Goal: Transaction & Acquisition: Obtain resource

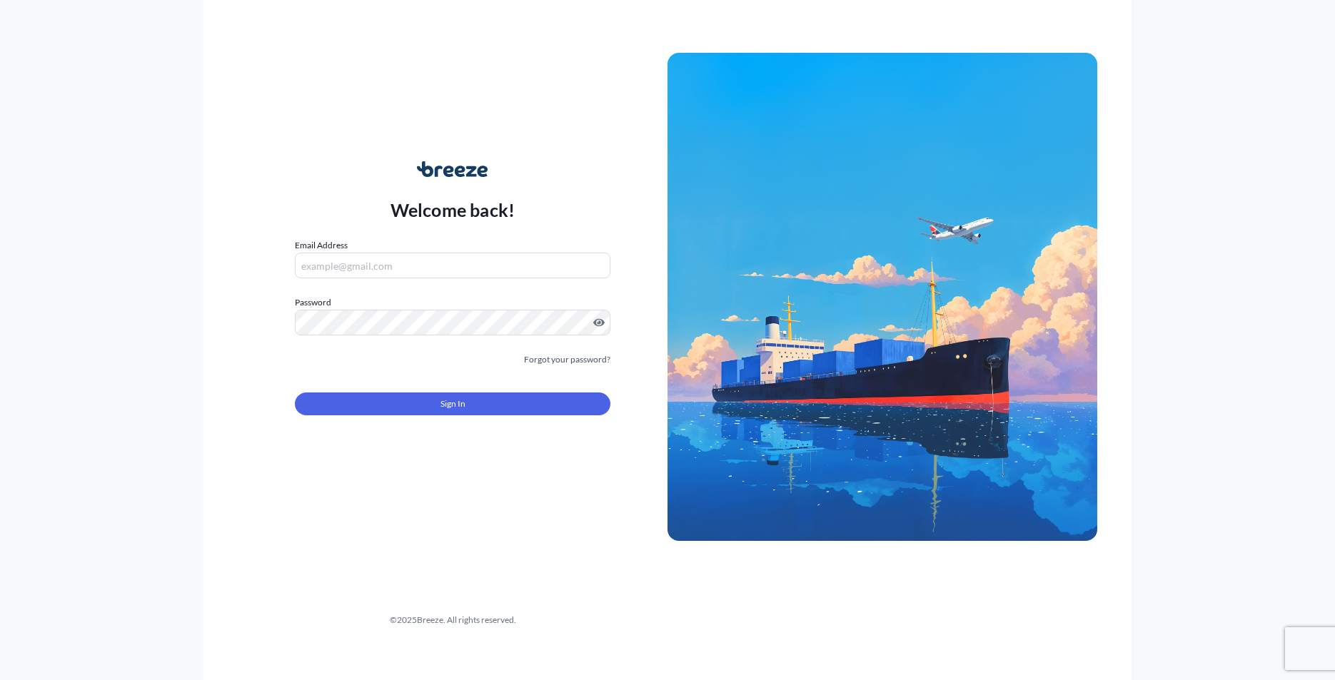
drag, startPoint x: 461, startPoint y: 258, endPoint x: 461, endPoint y: 278, distance: 20.7
click at [461, 258] on input "Email Address" at bounding box center [452, 266] width 315 height 26
type input "011"
drag, startPoint x: 360, startPoint y: 269, endPoint x: 256, endPoint y: 261, distance: 105.3
click at [256, 261] on div "Welcome back! Email Address 011 Please enter a valid email address Password Mus…" at bounding box center [453, 297] width 430 height 328
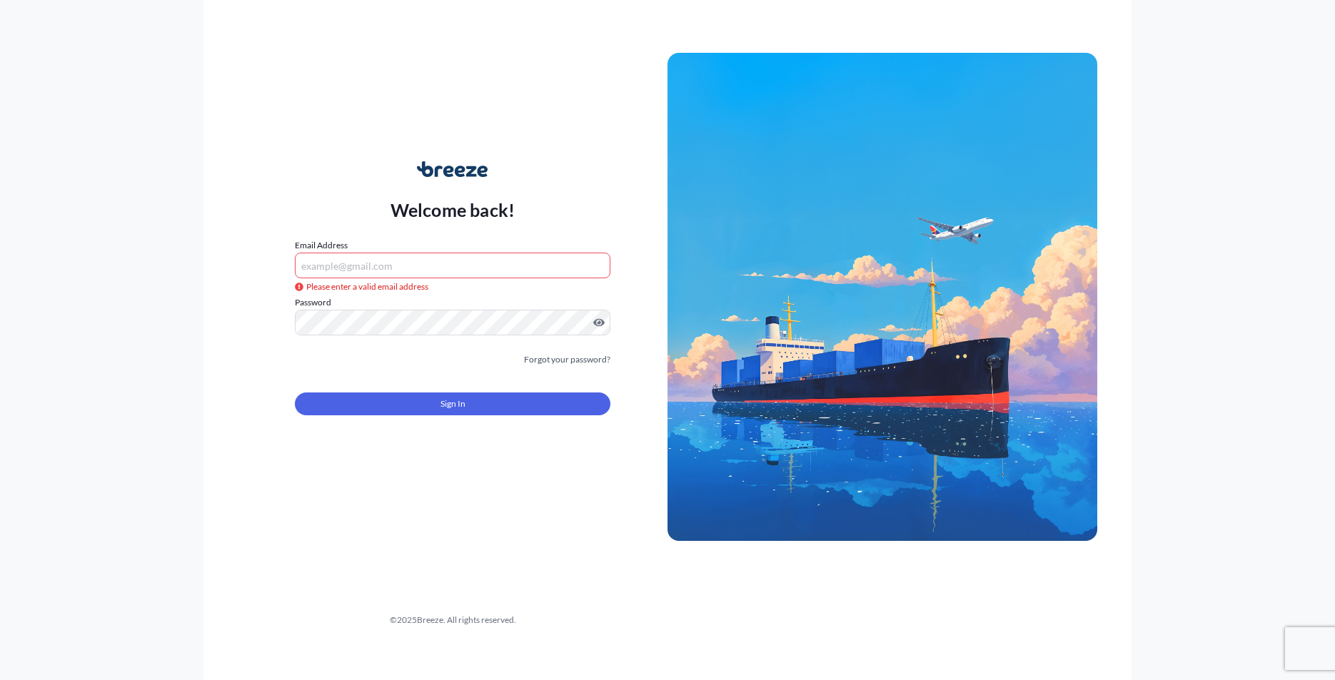
type input "[PERSON_NAME][EMAIL_ADDRESS][DOMAIN_NAME]"
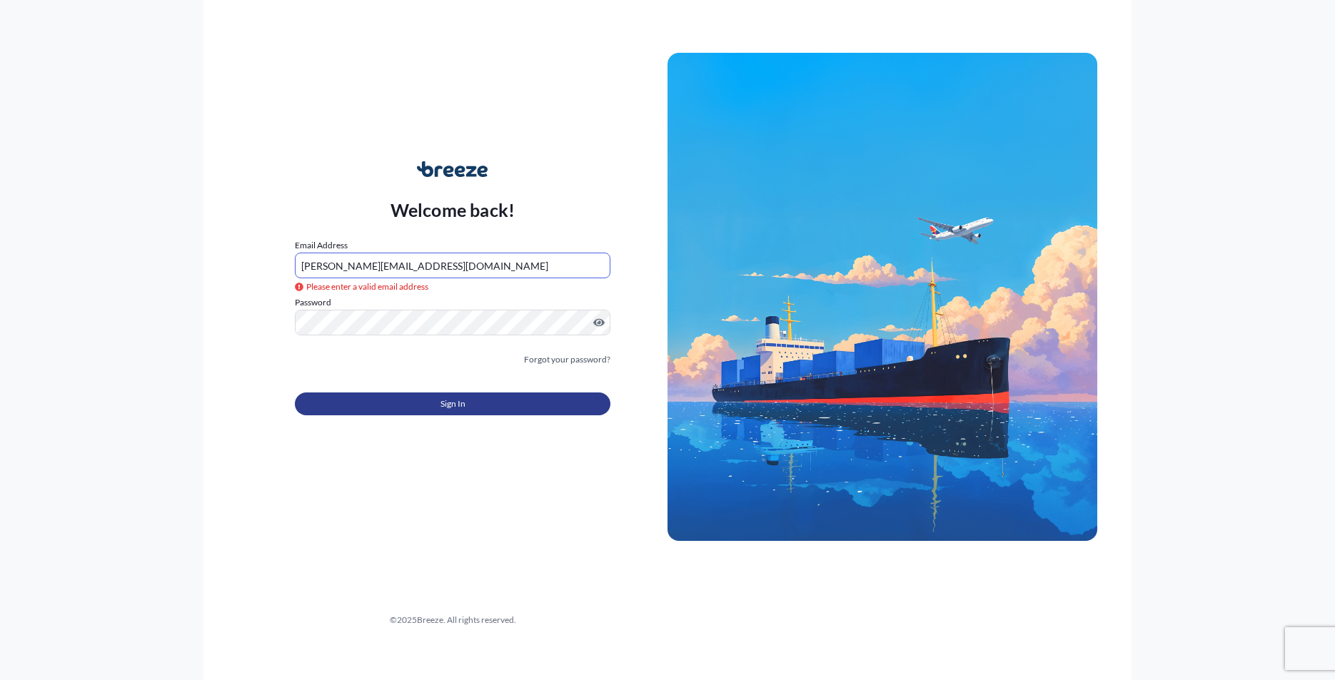
click at [408, 401] on button "Sign In" at bounding box center [452, 404] width 315 height 23
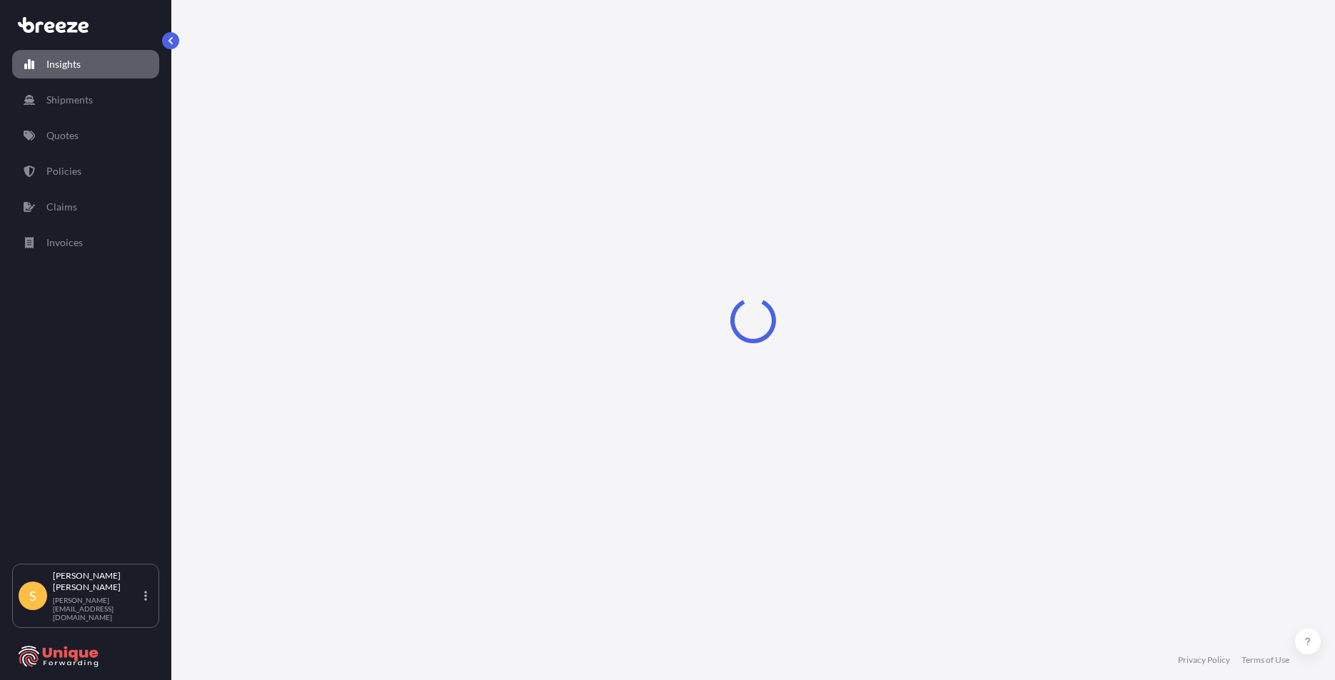
select select "2025"
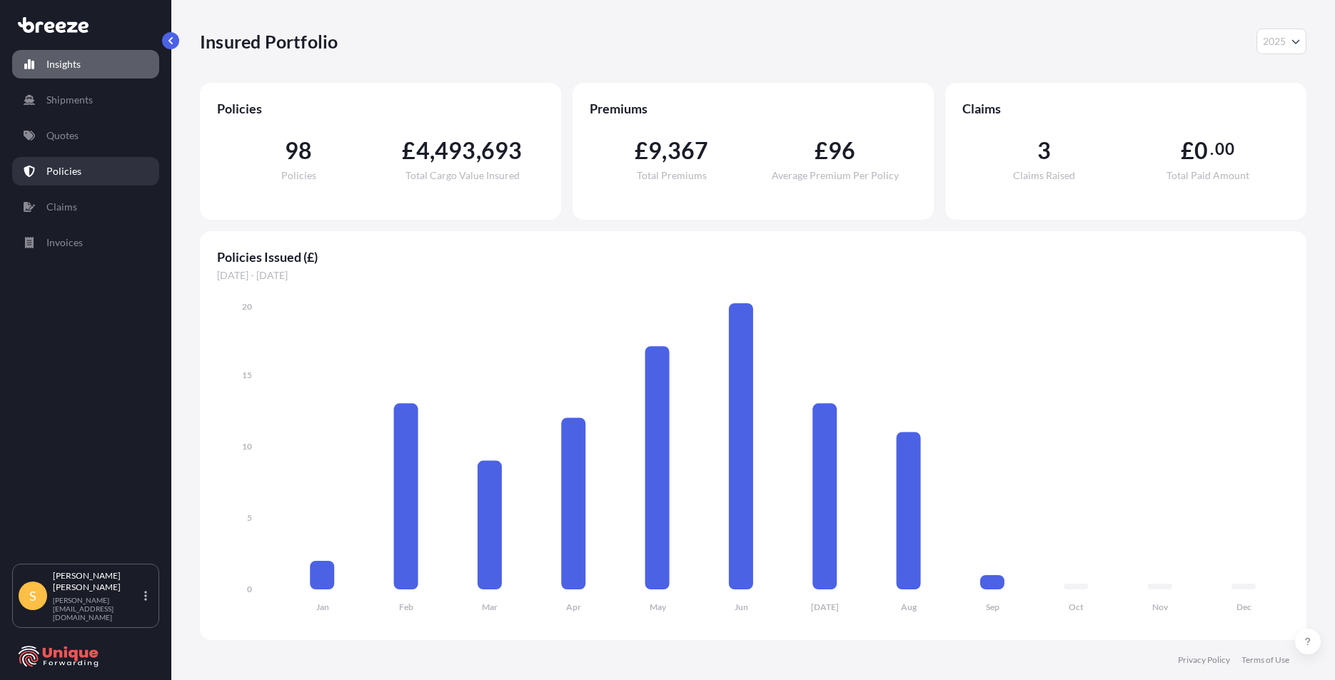
click at [68, 166] on p "Policies" at bounding box center [63, 171] width 35 height 14
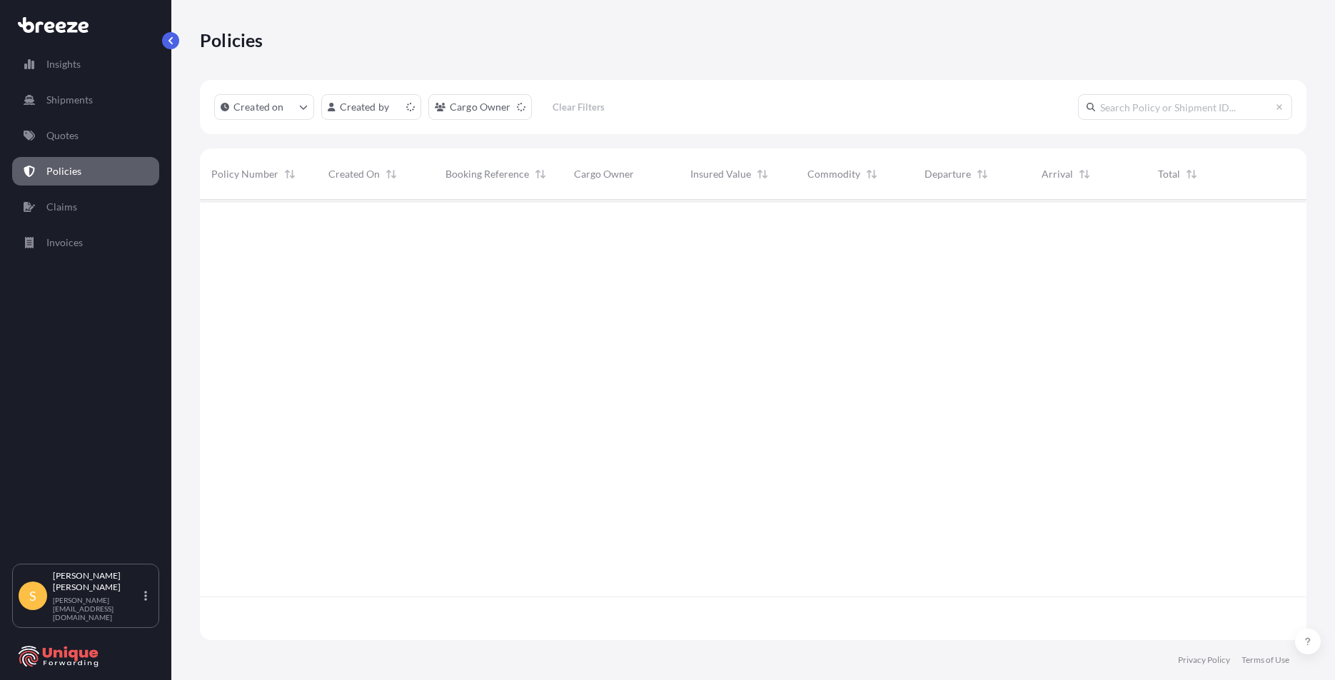
scroll to position [438, 1096]
click at [56, 131] on p "Quotes" at bounding box center [62, 135] width 32 height 14
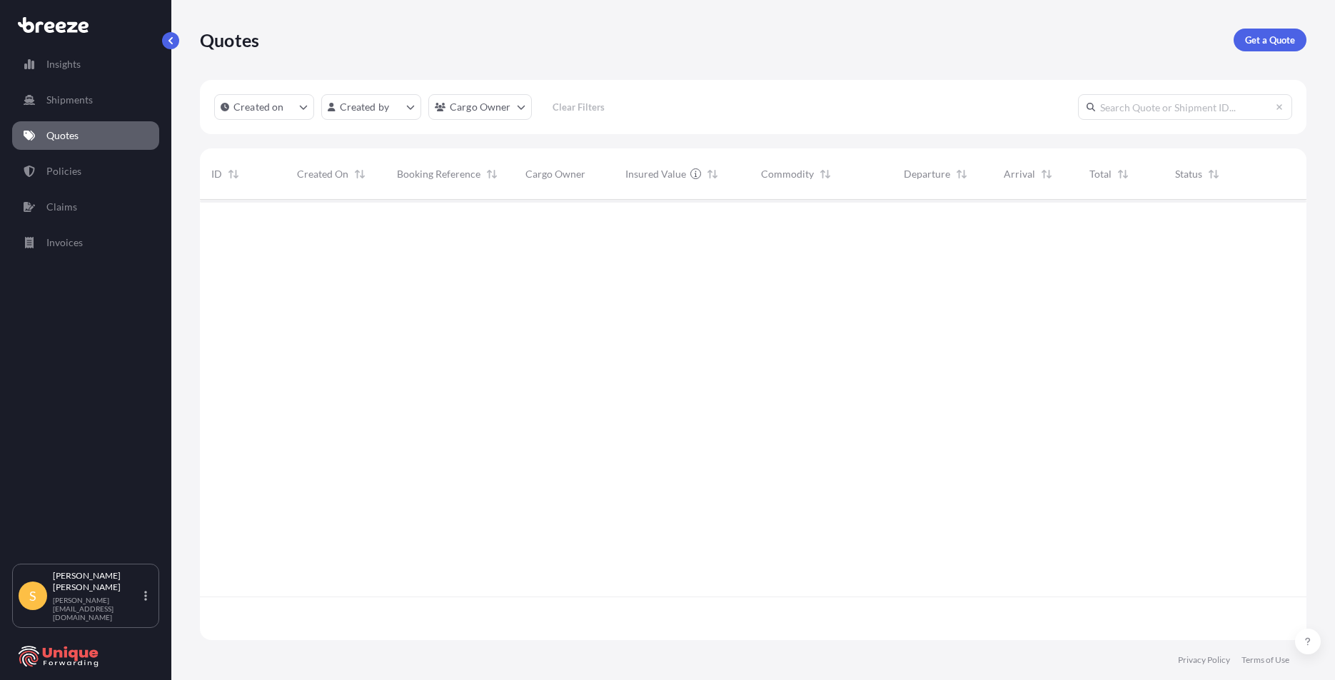
scroll to position [438, 1096]
click at [1265, 29] on link "Get a Quote" at bounding box center [1269, 40] width 73 height 23
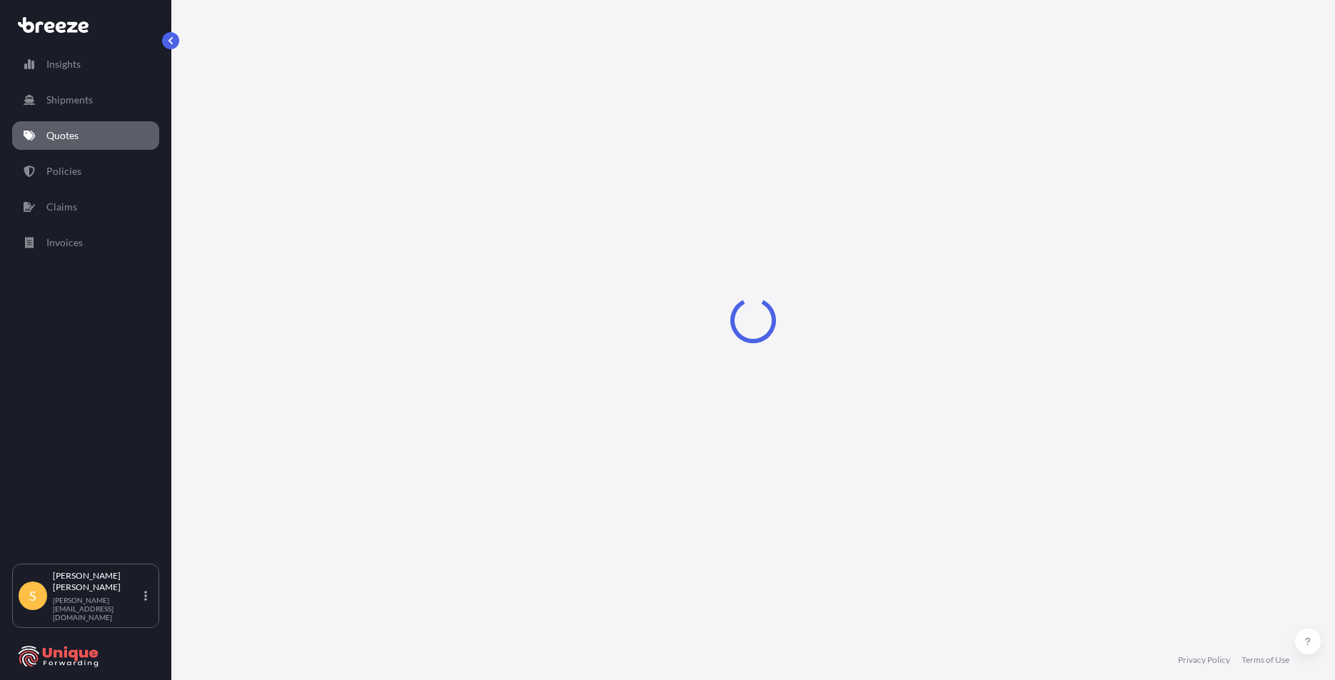
select select "Road"
select select "Sea"
select select "1"
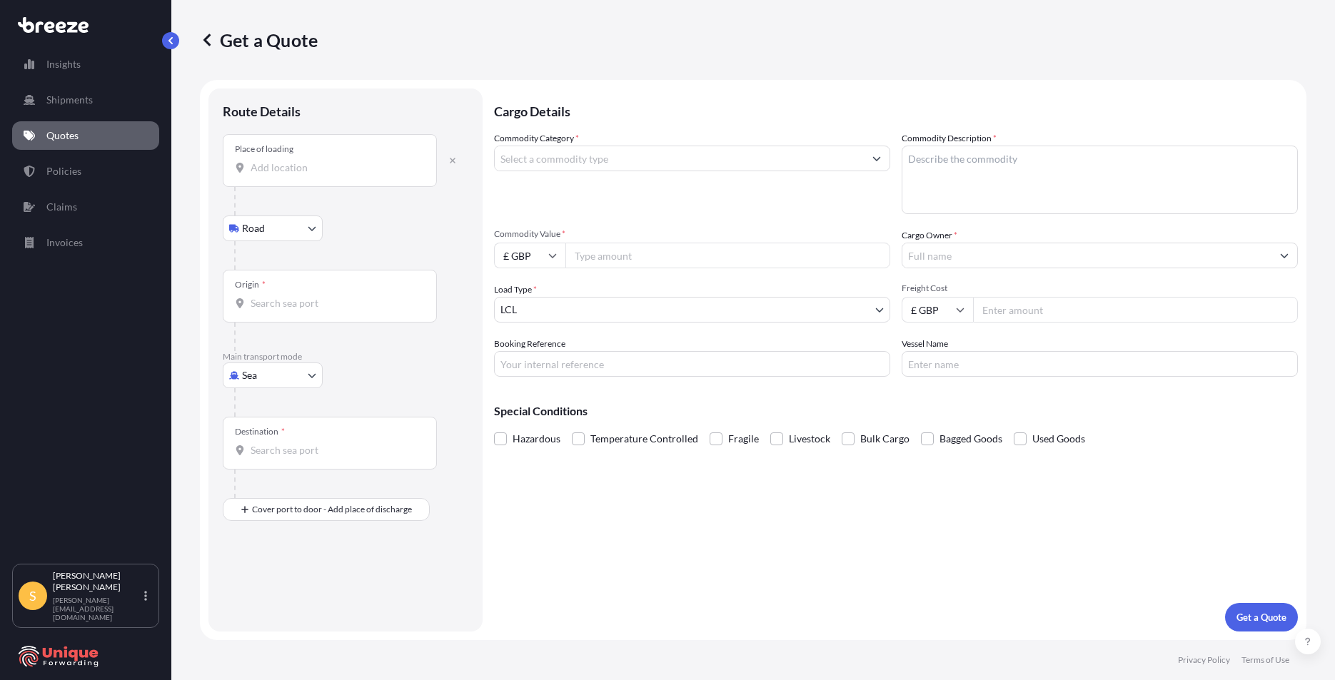
click at [291, 184] on div "Place of loading" at bounding box center [330, 160] width 214 height 53
click at [291, 175] on input "Place of loading" at bounding box center [335, 168] width 168 height 14
click at [319, 167] on input "Place of loading" at bounding box center [335, 168] width 168 height 14
paste input "[STREET_ADDRESS][PERSON_NAME][PERSON_NAME]"
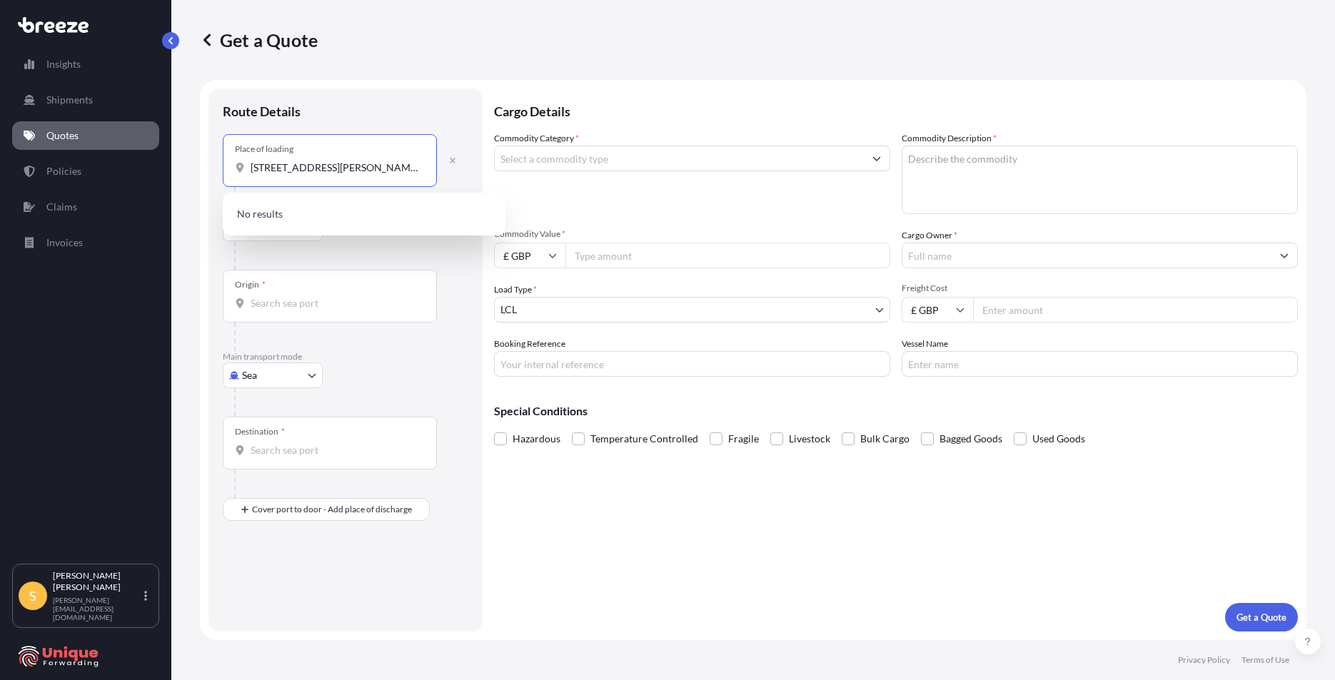
scroll to position [0, 265]
click at [455, 158] on icon "button" at bounding box center [452, 160] width 9 height 9
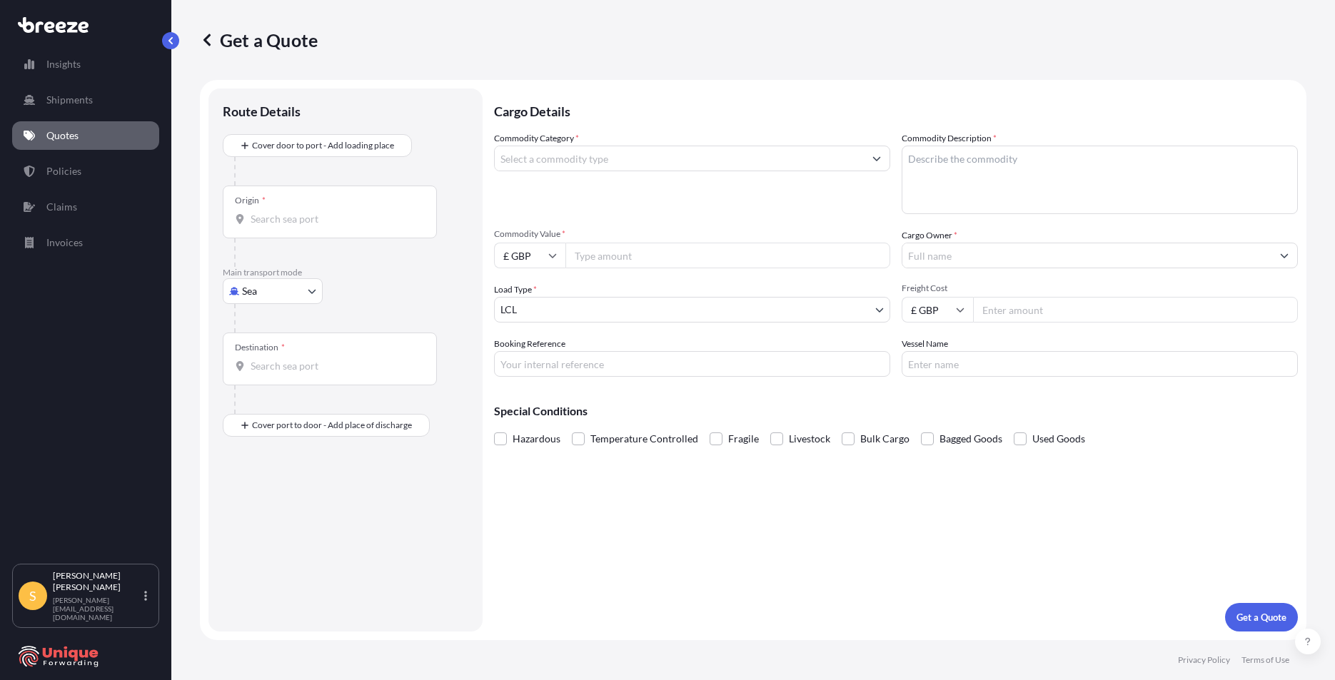
click at [300, 200] on div "Origin *" at bounding box center [330, 212] width 214 height 53
click at [300, 212] on input "Origin *" at bounding box center [335, 219] width 168 height 14
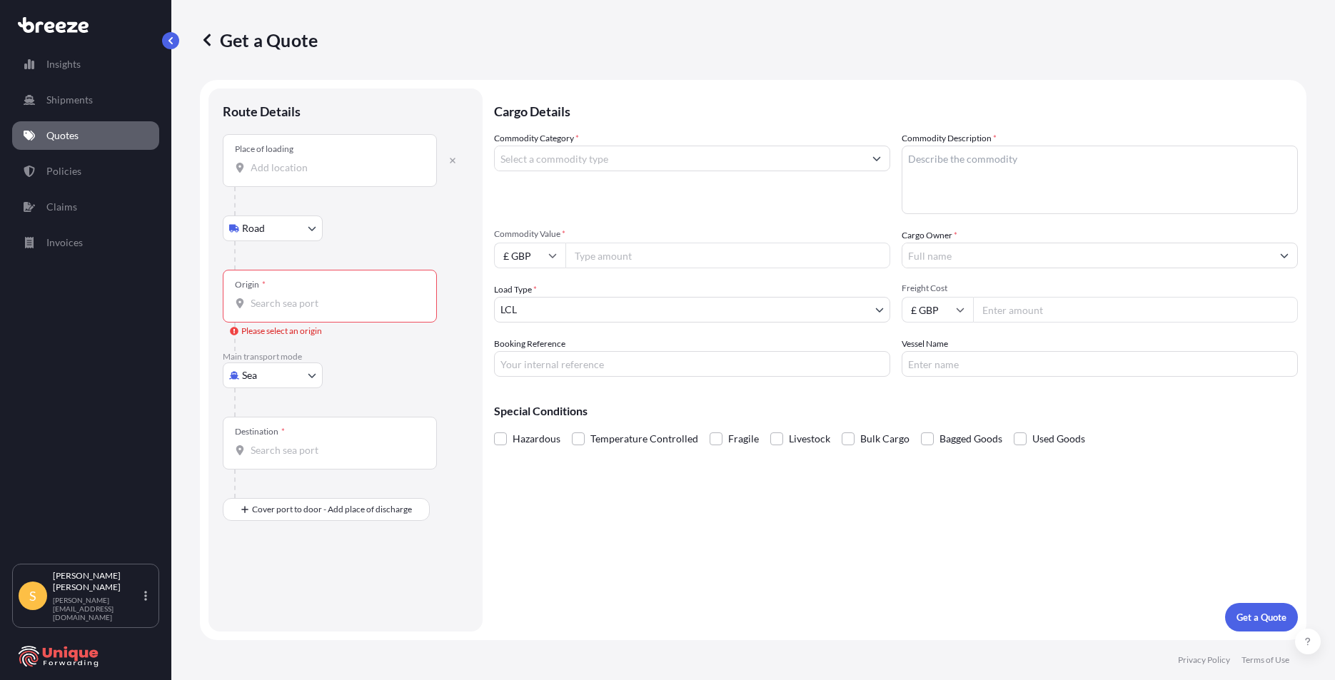
click at [319, 167] on input "Place of loading" at bounding box center [335, 168] width 168 height 14
paste input "SK10 5SD"
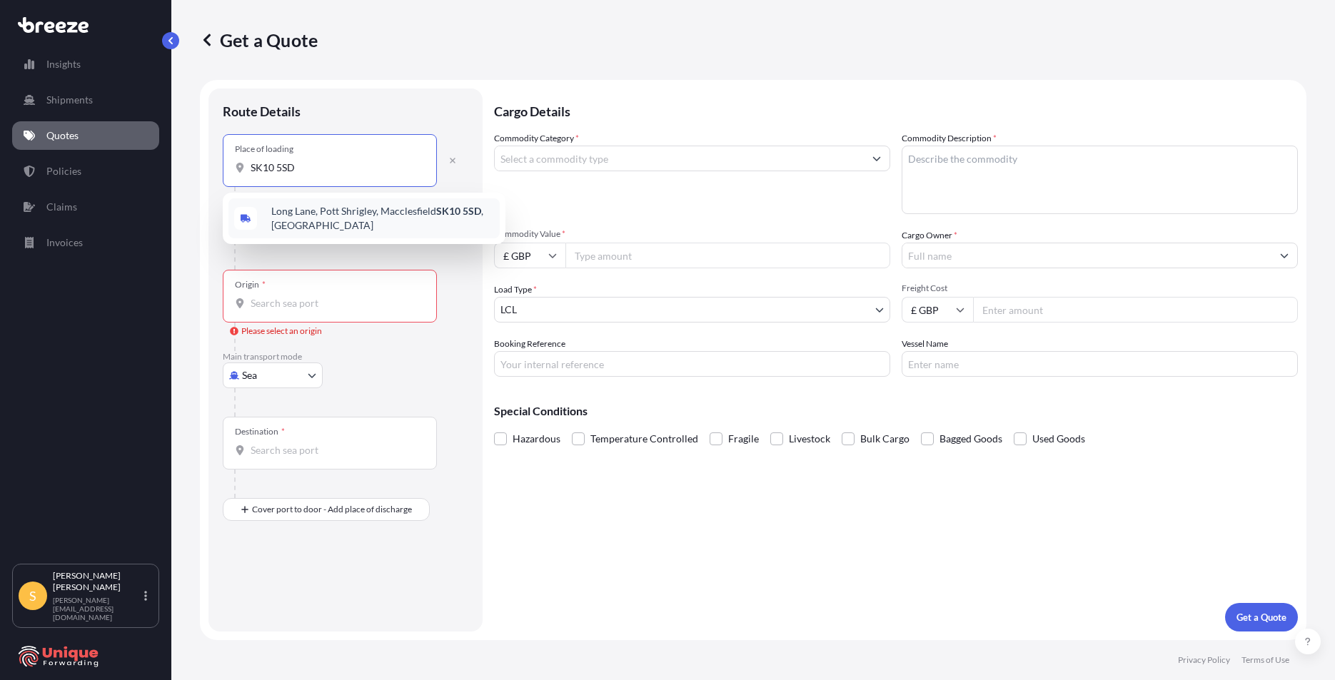
click at [305, 219] on span "[STREET_ADDRESS]" at bounding box center [382, 218] width 223 height 29
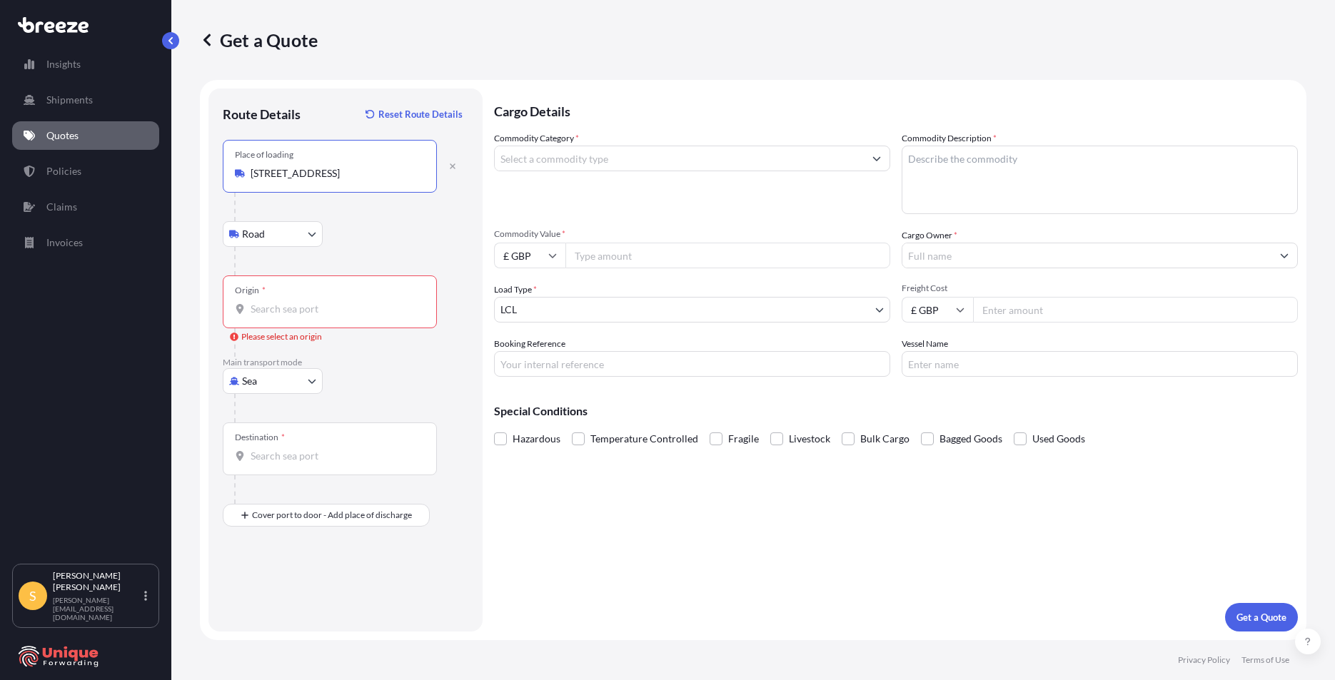
type input "[STREET_ADDRESS]"
click at [325, 285] on div "Origin *" at bounding box center [330, 301] width 214 height 53
click at [325, 302] on input "Origin * Please select an origin" at bounding box center [335, 309] width 168 height 14
click at [340, 303] on input "Origin * Please select an origin" at bounding box center [335, 309] width 168 height 14
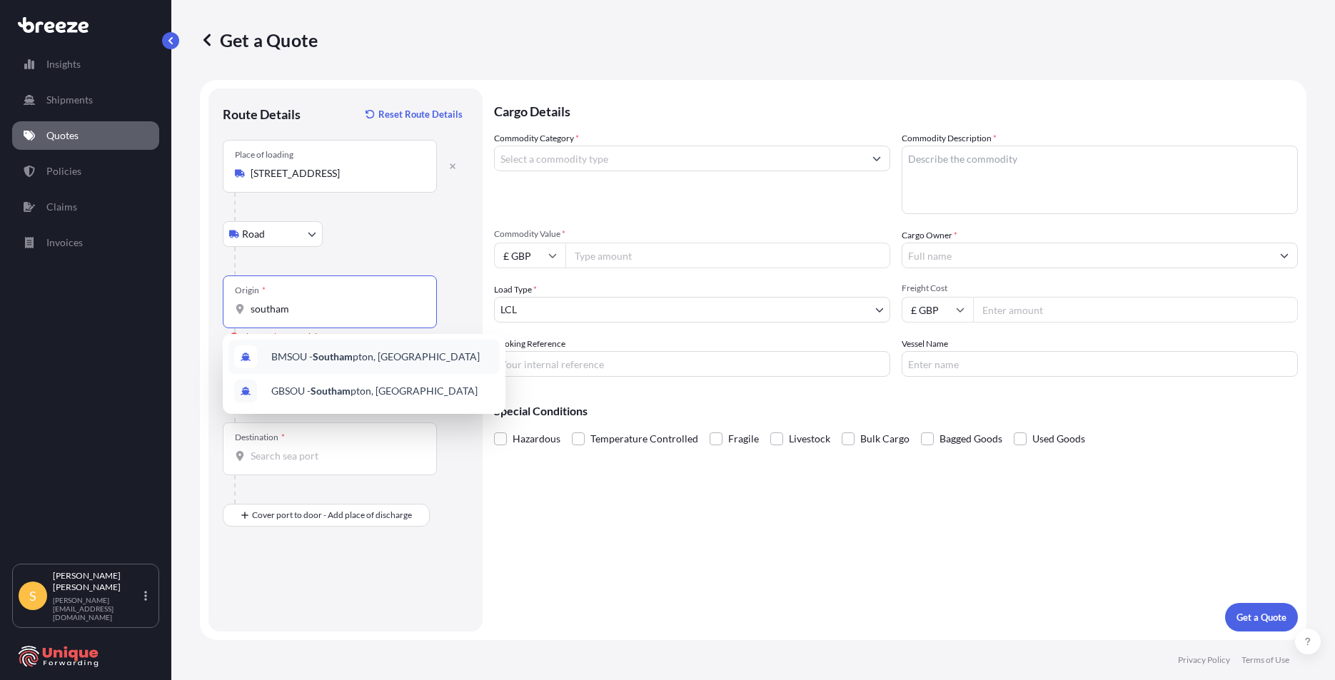
click at [374, 355] on span "BMSOU - Southam pton, [GEOGRAPHIC_DATA]" at bounding box center [375, 357] width 208 height 14
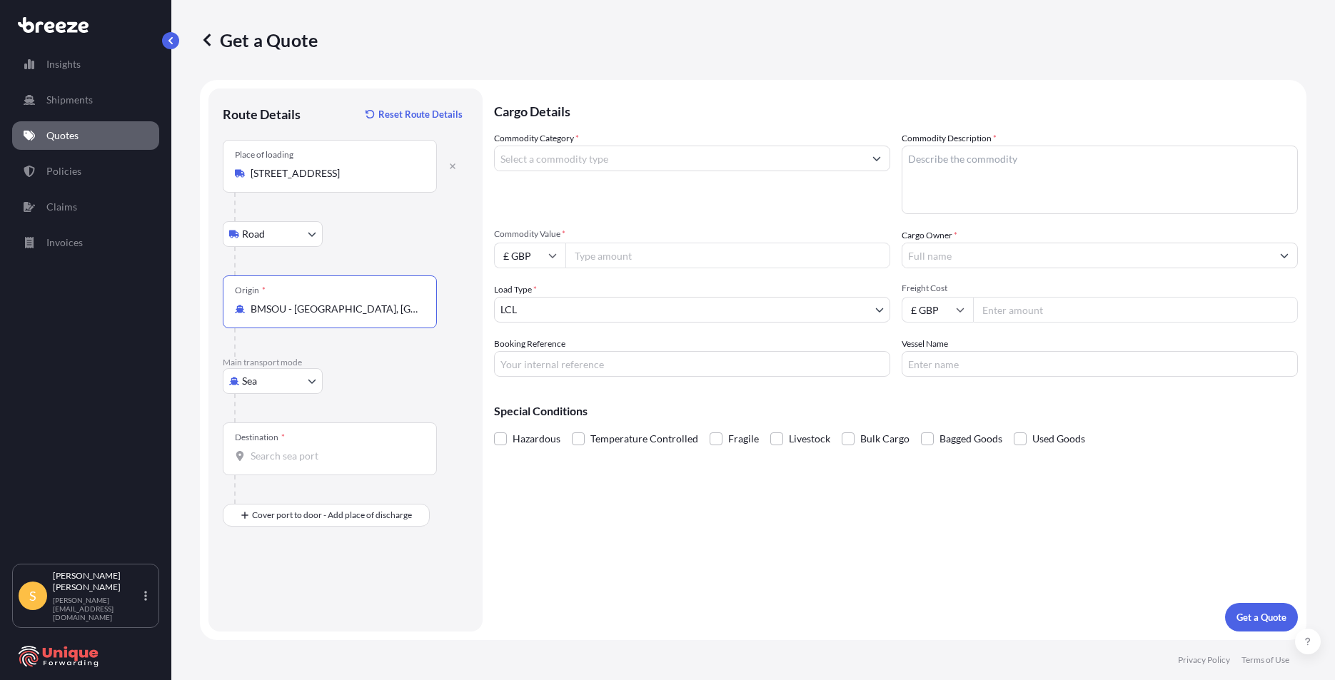
type input "BMSOU - [GEOGRAPHIC_DATA], [GEOGRAPHIC_DATA]"
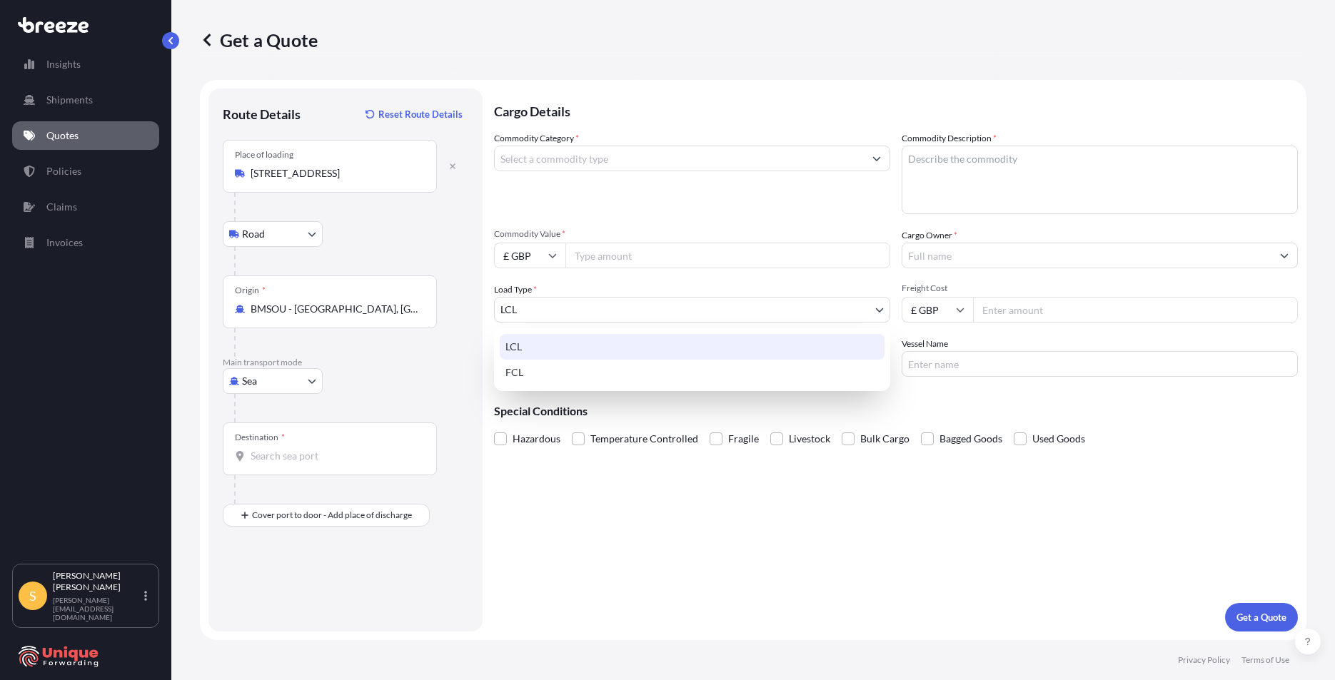
click at [629, 310] on body "0 options available. 2 options available. Insights Shipments Quotes Policies Cl…" at bounding box center [667, 340] width 1335 height 680
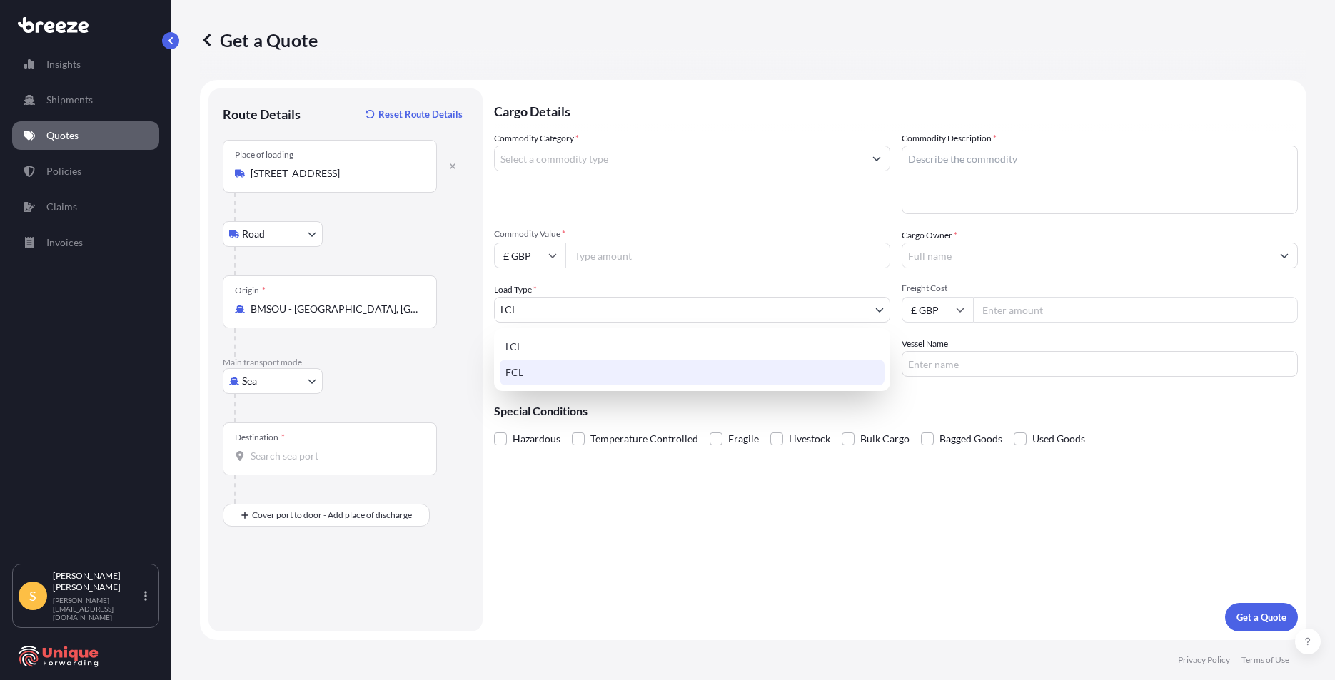
click at [580, 366] on div "FCL" at bounding box center [692, 373] width 385 height 26
select select "2"
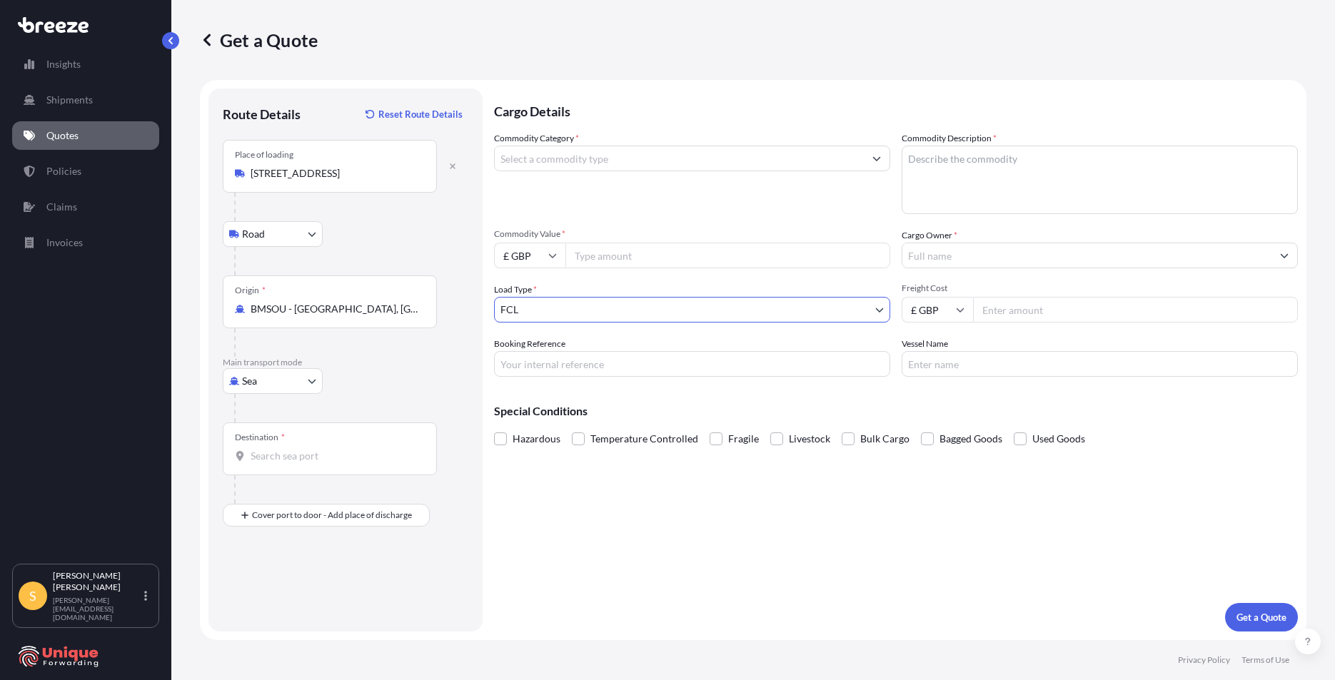
click at [315, 430] on div "Destination *" at bounding box center [330, 449] width 214 height 53
click at [315, 449] on input "Destination *" at bounding box center [335, 456] width 168 height 14
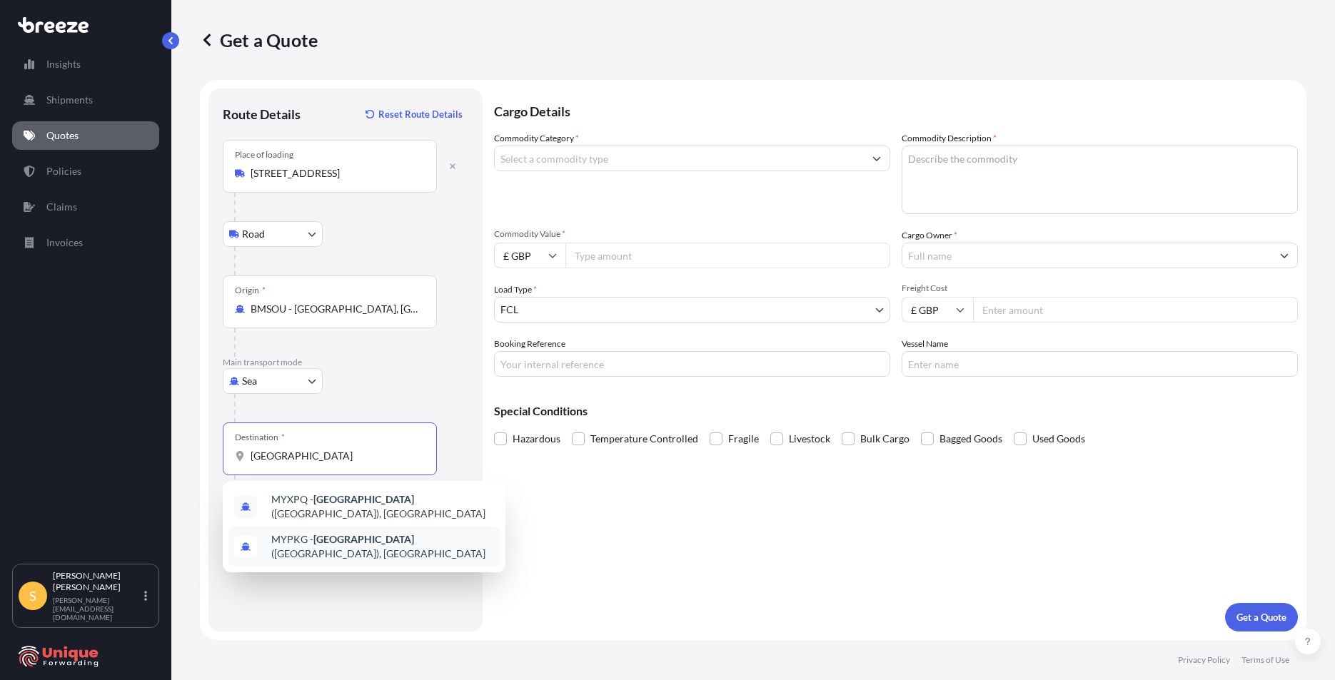
click at [423, 543] on span "MYPKG - [GEOGRAPHIC_DATA] ([GEOGRAPHIC_DATA]), [GEOGRAPHIC_DATA]" at bounding box center [382, 546] width 223 height 29
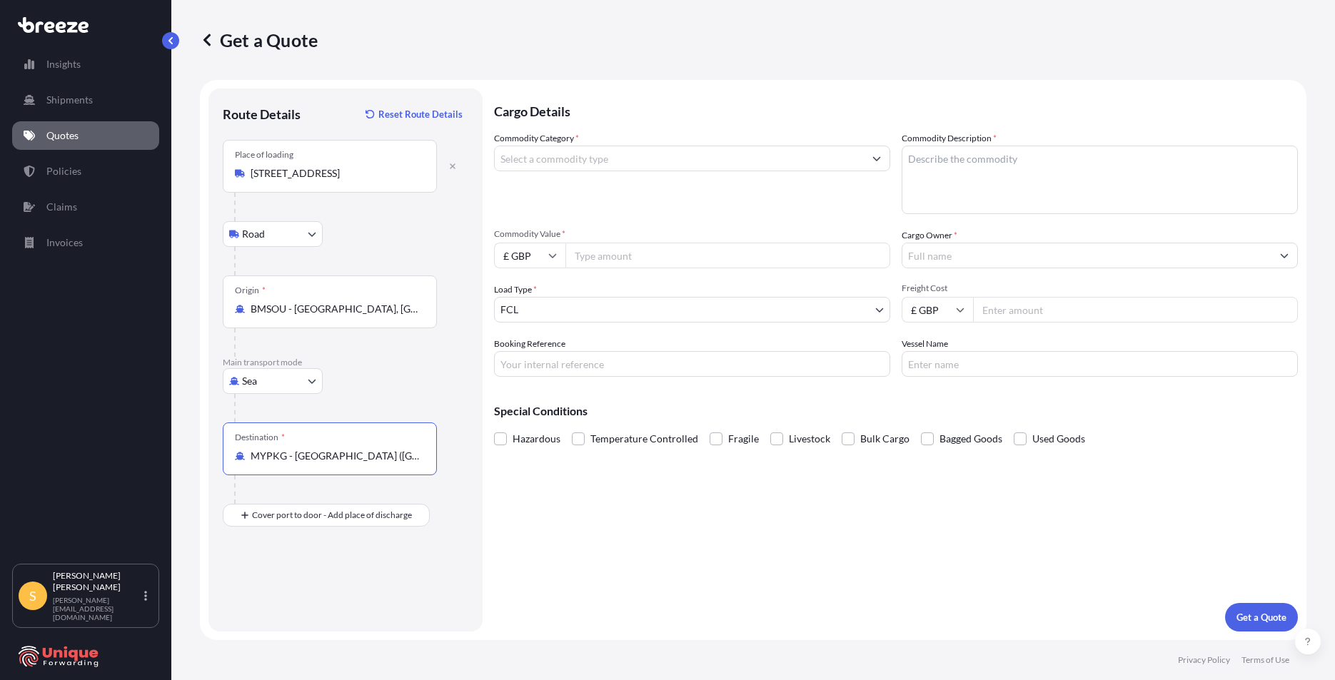
type input "MYPKG - [GEOGRAPHIC_DATA] ([GEOGRAPHIC_DATA]), [GEOGRAPHIC_DATA]"
click at [643, 160] on input "Commodity Category *" at bounding box center [679, 159] width 369 height 26
click at [553, 149] on input "Commodity Category *" at bounding box center [679, 159] width 369 height 26
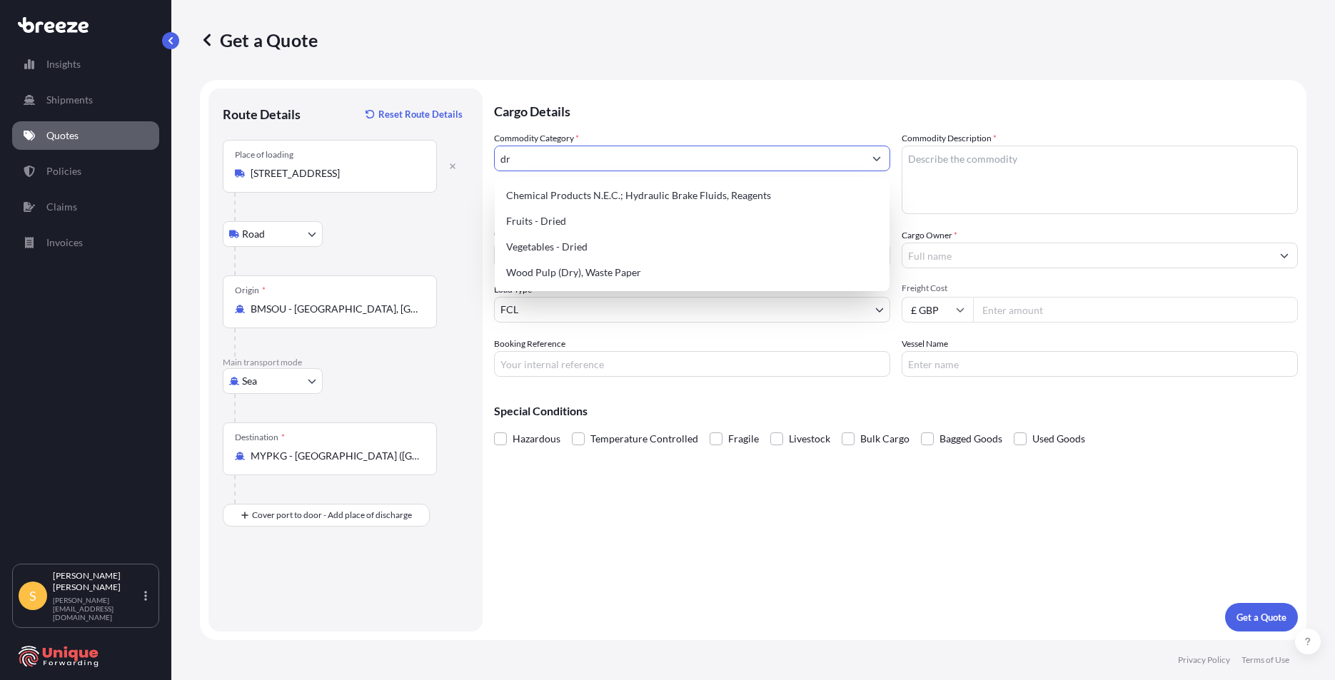
type input "d"
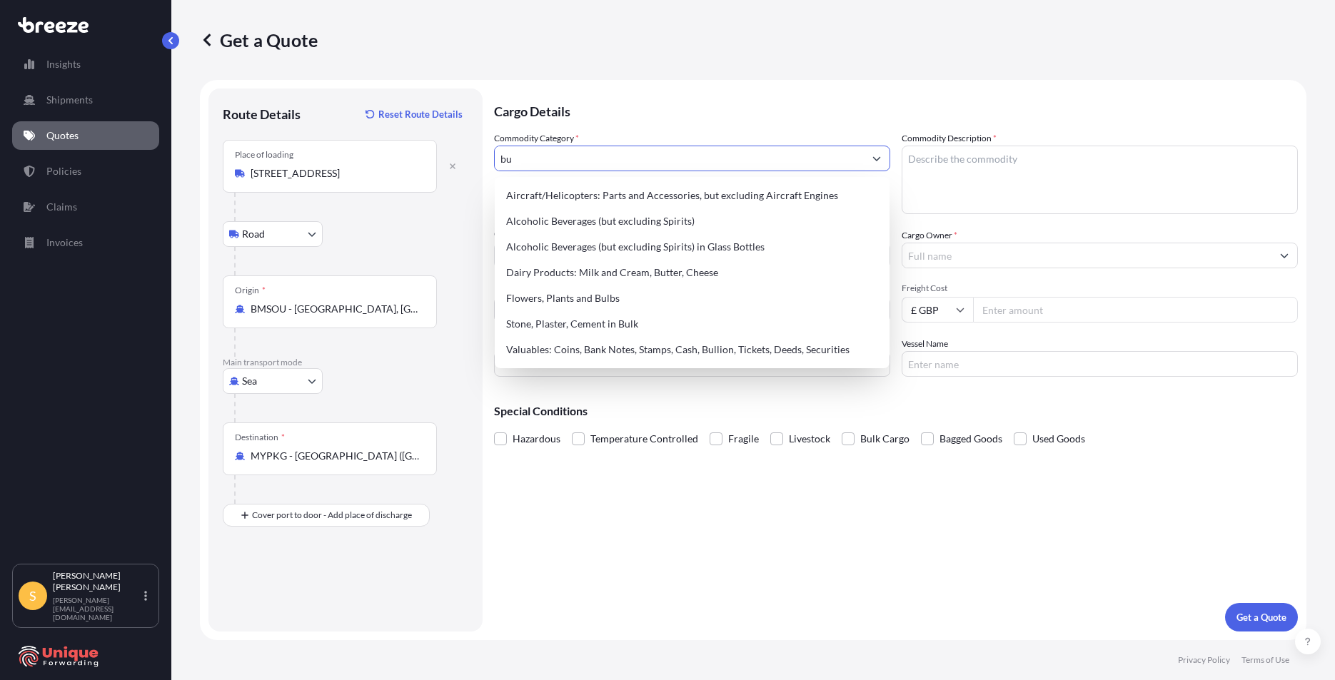
type input "b"
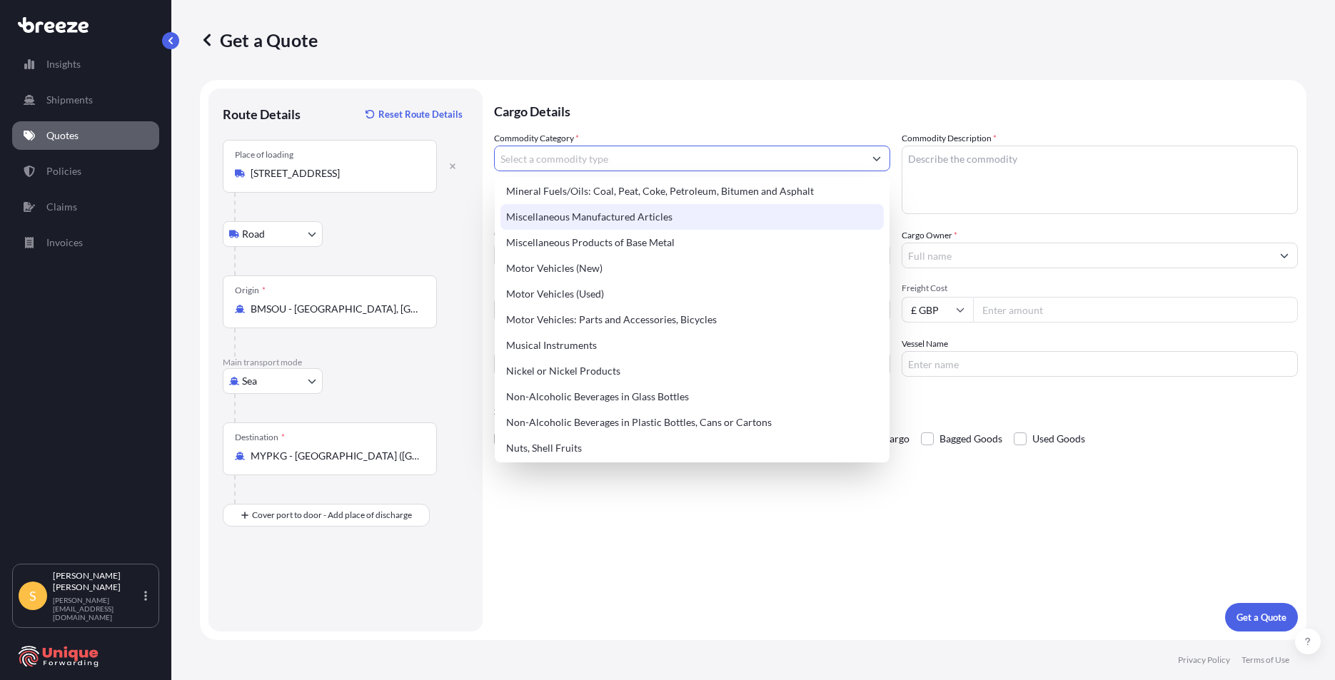
scroll to position [1998, 0]
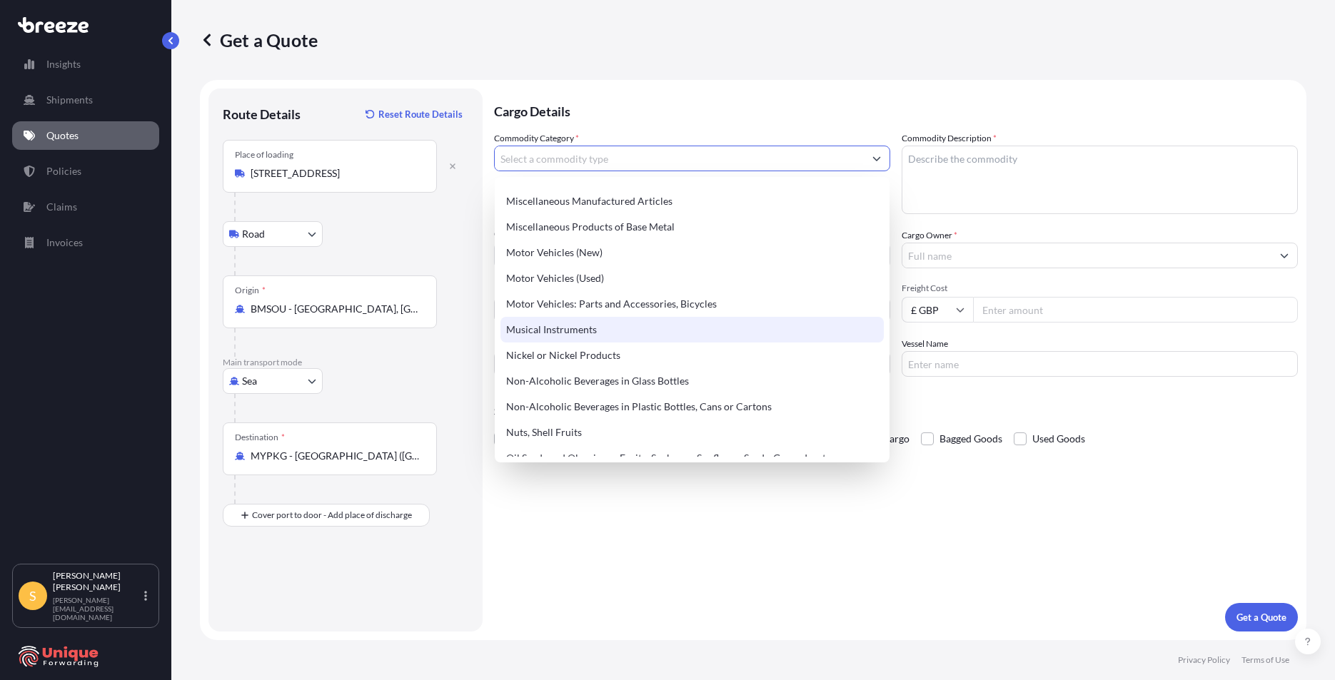
click at [616, 339] on div "Musical Instruments" at bounding box center [691, 330] width 383 height 26
type input "Musical Instruments"
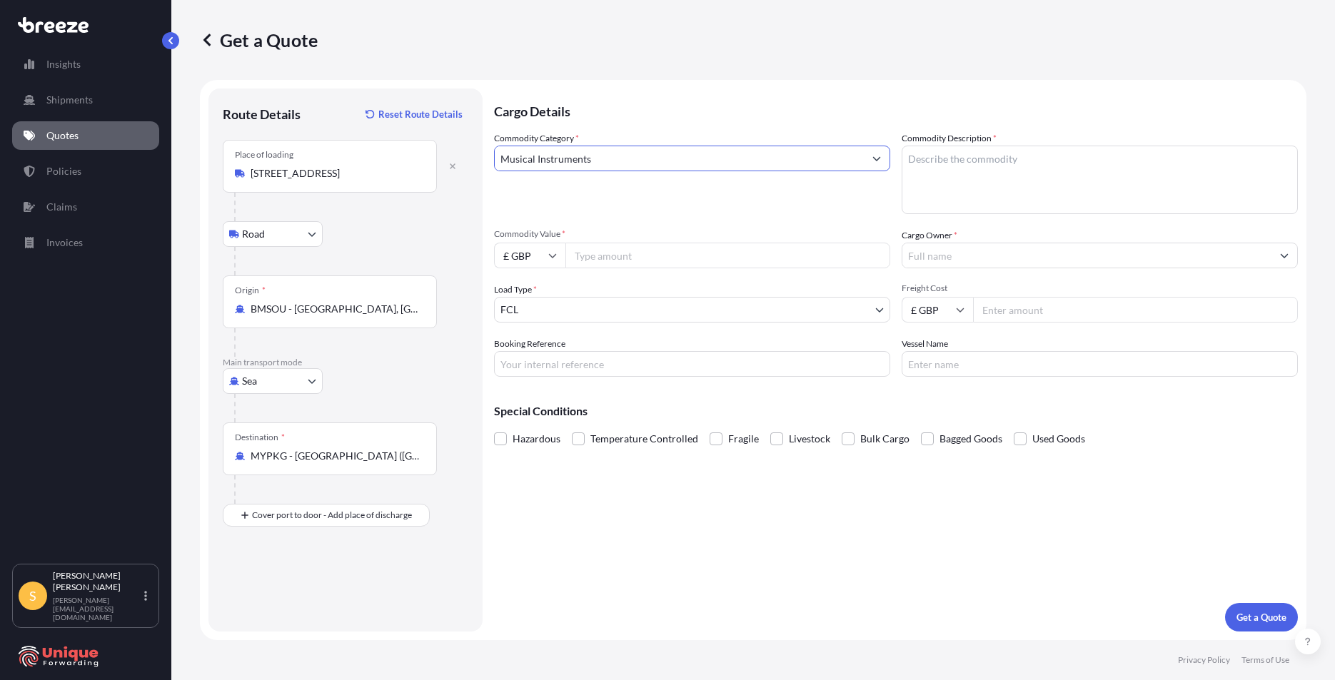
click at [1026, 169] on textarea "Commodity Description *" at bounding box center [1099, 180] width 396 height 69
type textarea "drums"
click at [720, 263] on input "Commodity Value *" at bounding box center [727, 256] width 325 height 26
type input "43813.14"
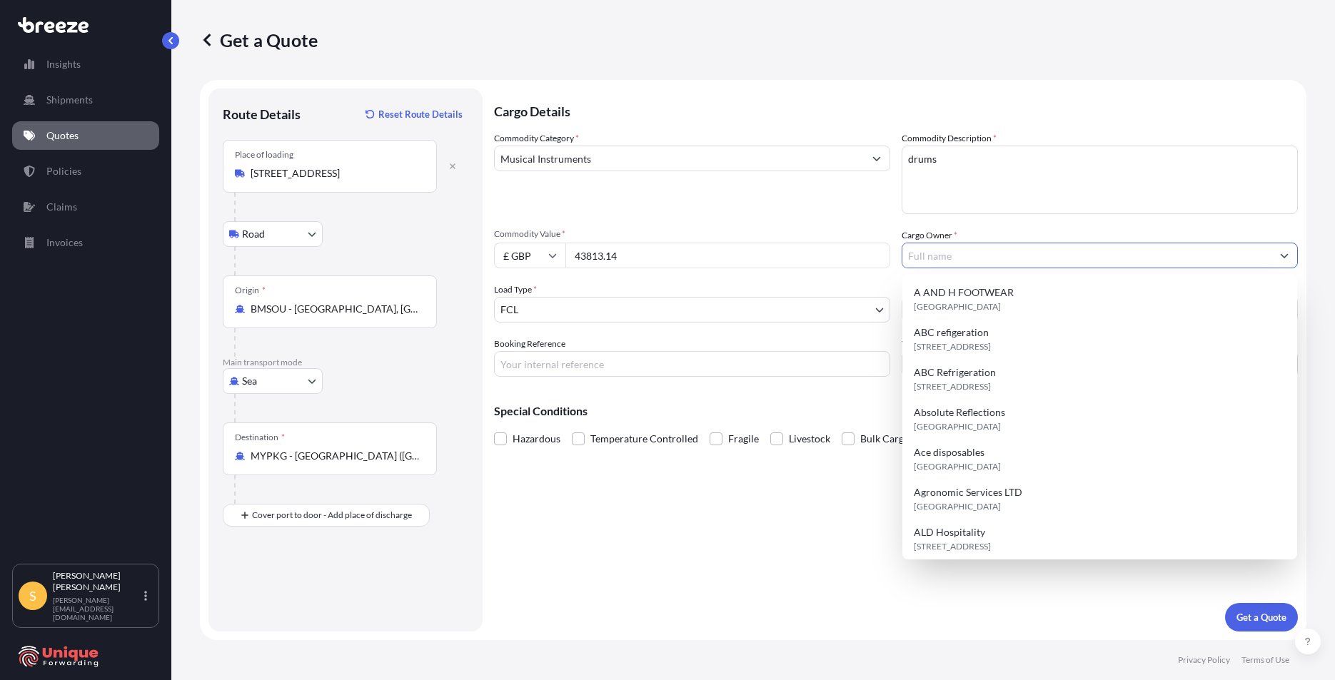
click at [976, 258] on input "Cargo Owner *" at bounding box center [1086, 256] width 369 height 26
paste input "SURFTECH SURFACES LIMITED"
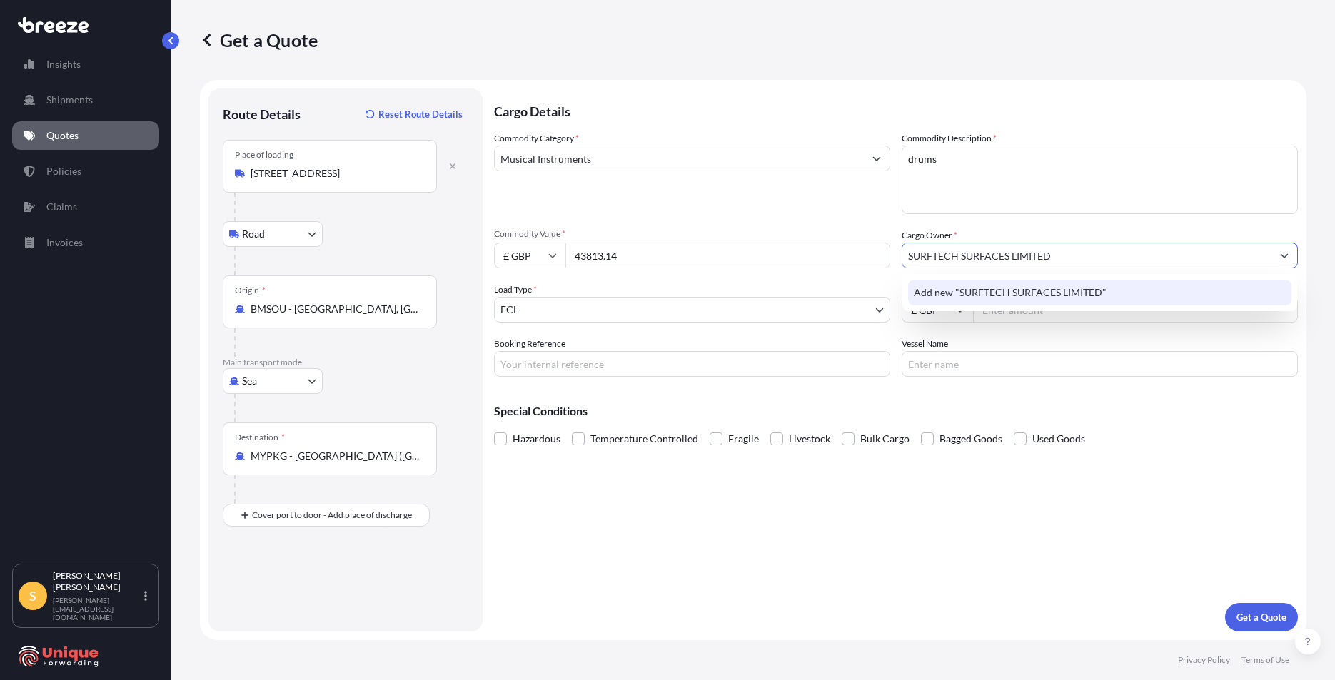
type input "SURFTECH SURFACES LIMITED"
click at [1114, 560] on div "Cargo Details Commodity Category * Musical Instruments Commodity Description * …" at bounding box center [896, 360] width 804 height 543
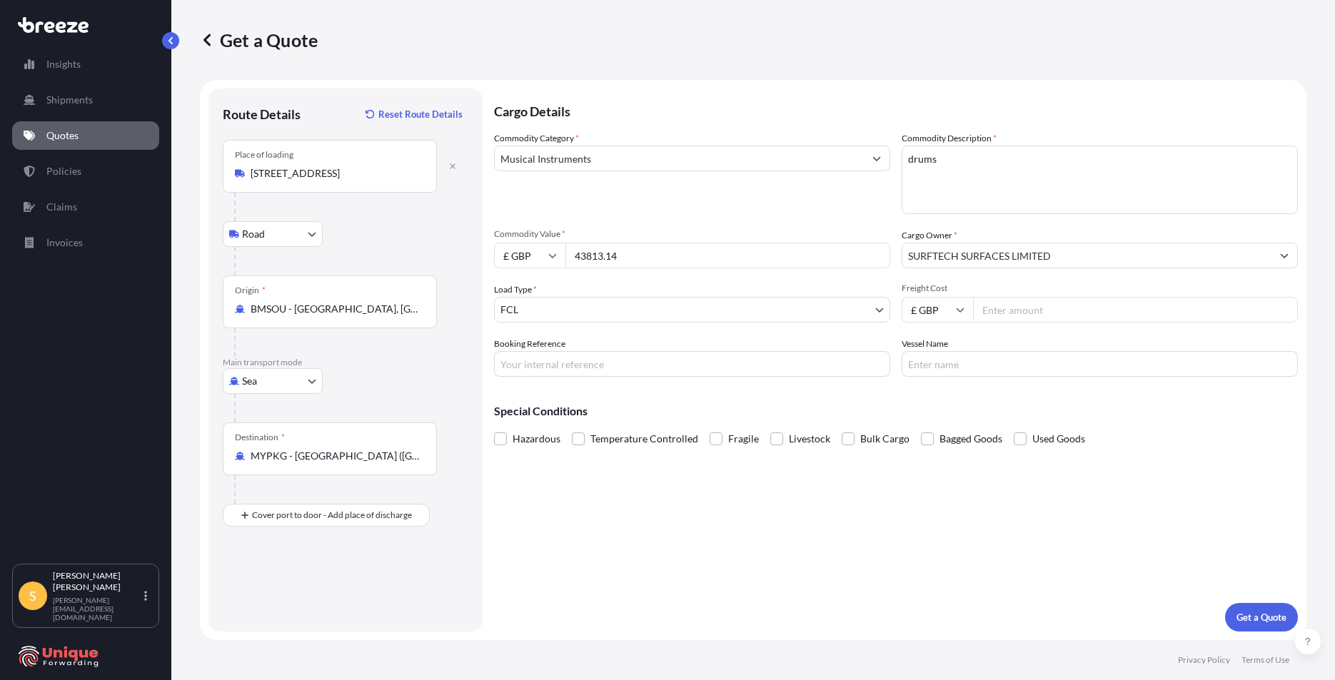
click at [1023, 312] on input "Freight Cost" at bounding box center [1135, 310] width 325 height 26
click at [1069, 313] on input "Freight Cost" at bounding box center [1135, 310] width 325 height 26
type input "700"
click at [704, 365] on input "Booking Reference" at bounding box center [692, 364] width 396 height 26
type input "40214"
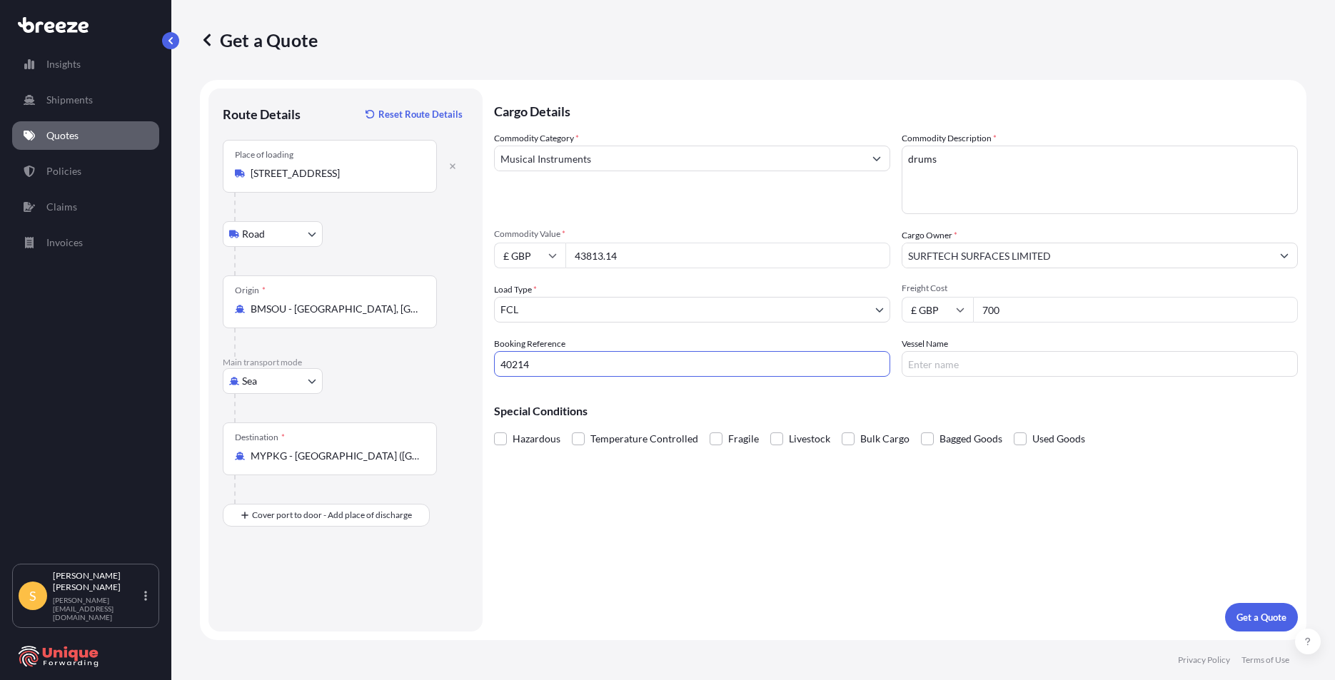
click at [1268, 624] on p "Get a Quote" at bounding box center [1261, 617] width 50 height 14
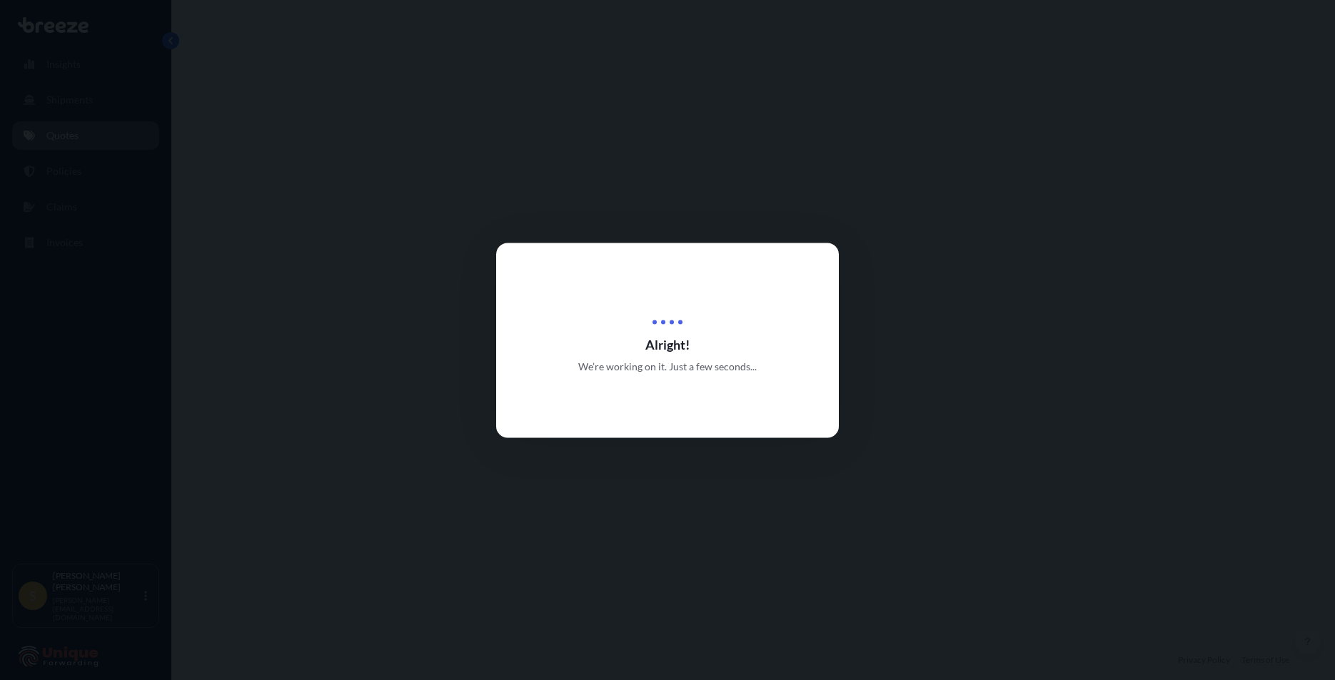
select select "Road"
select select "Sea"
select select "2"
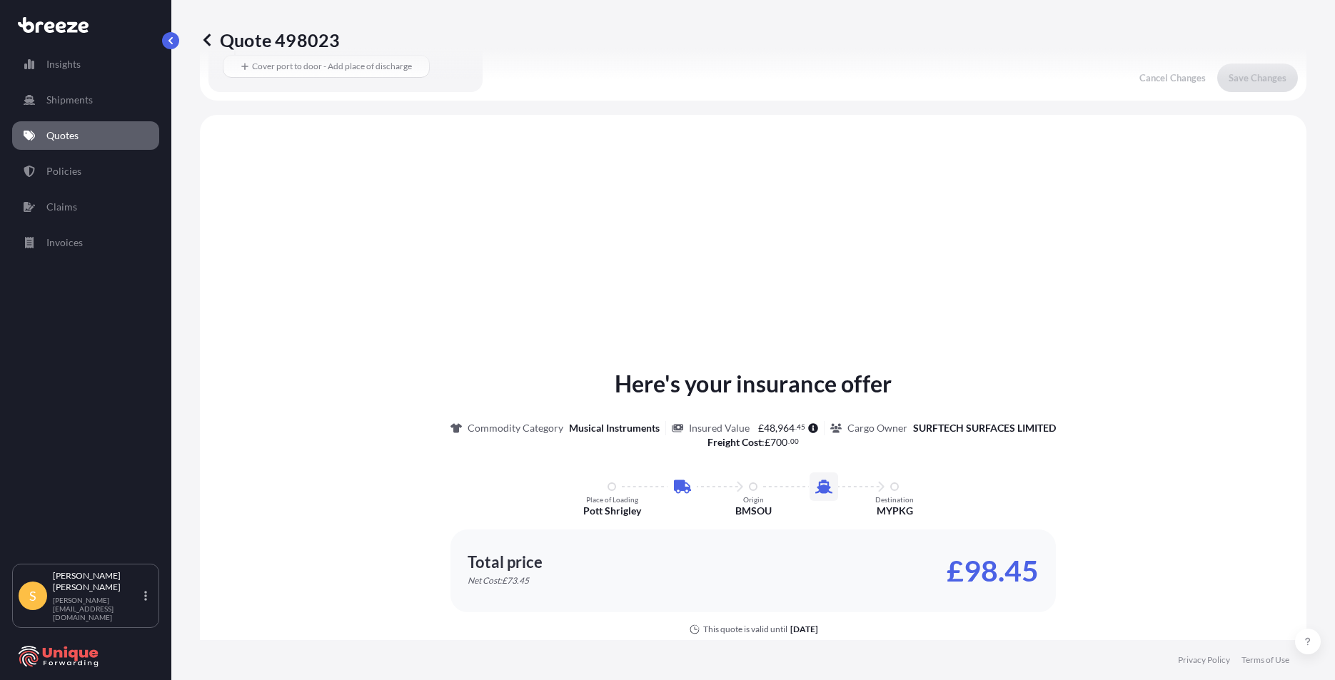
scroll to position [487, 0]
